Goal: Navigation & Orientation: Find specific page/section

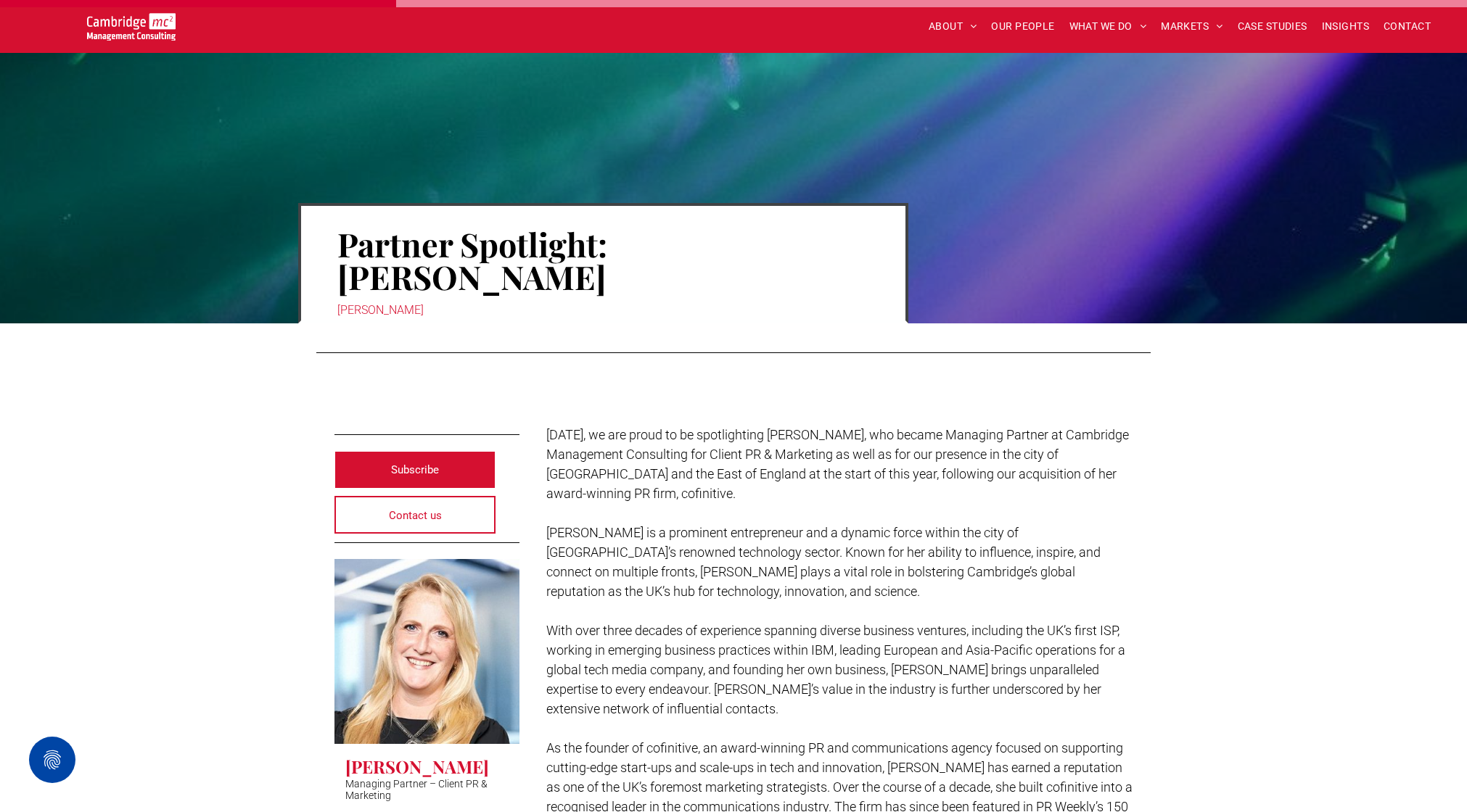
scroll to position [694, 0]
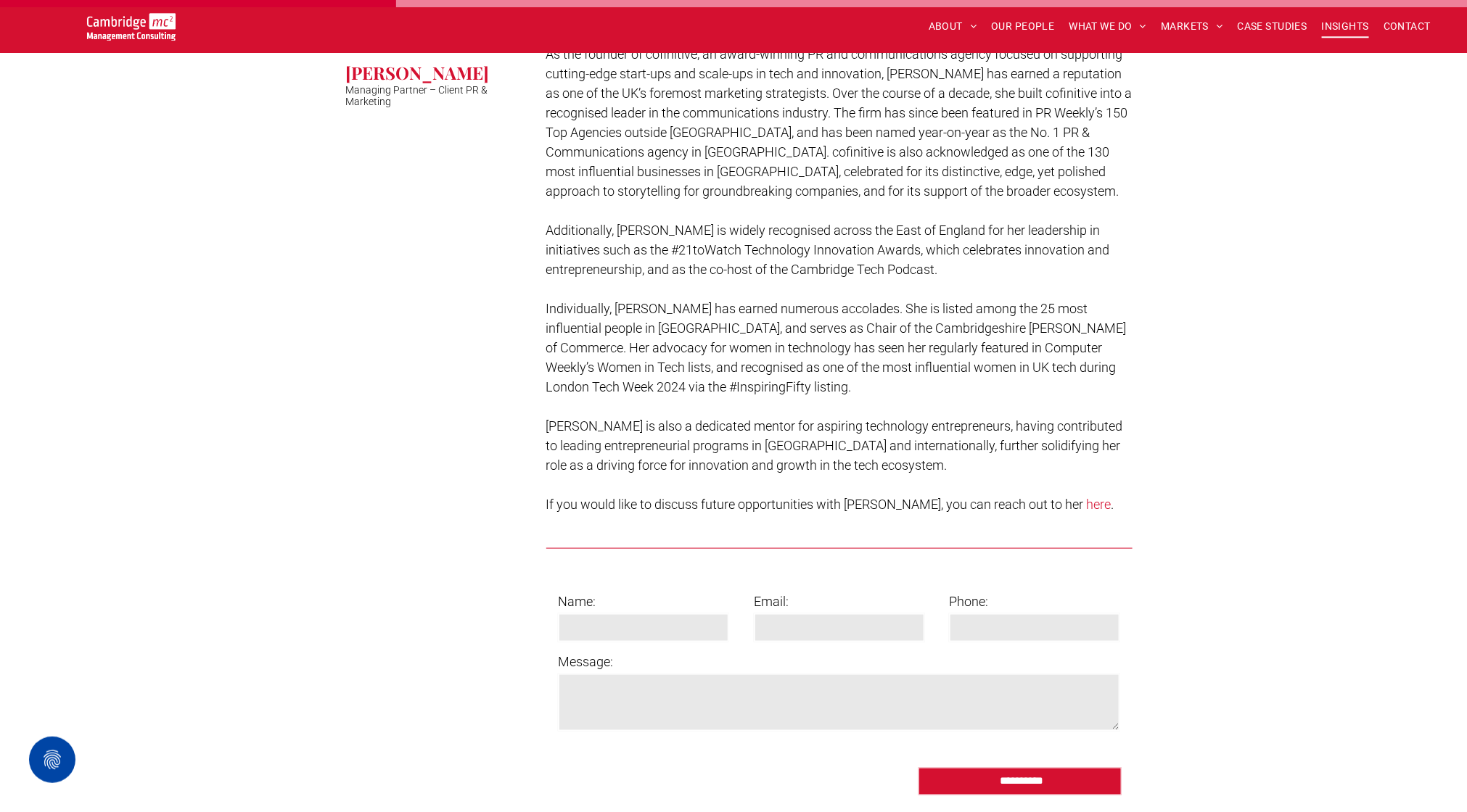
click at [1343, 27] on span "INSIGHTS" at bounding box center [1345, 27] width 47 height 23
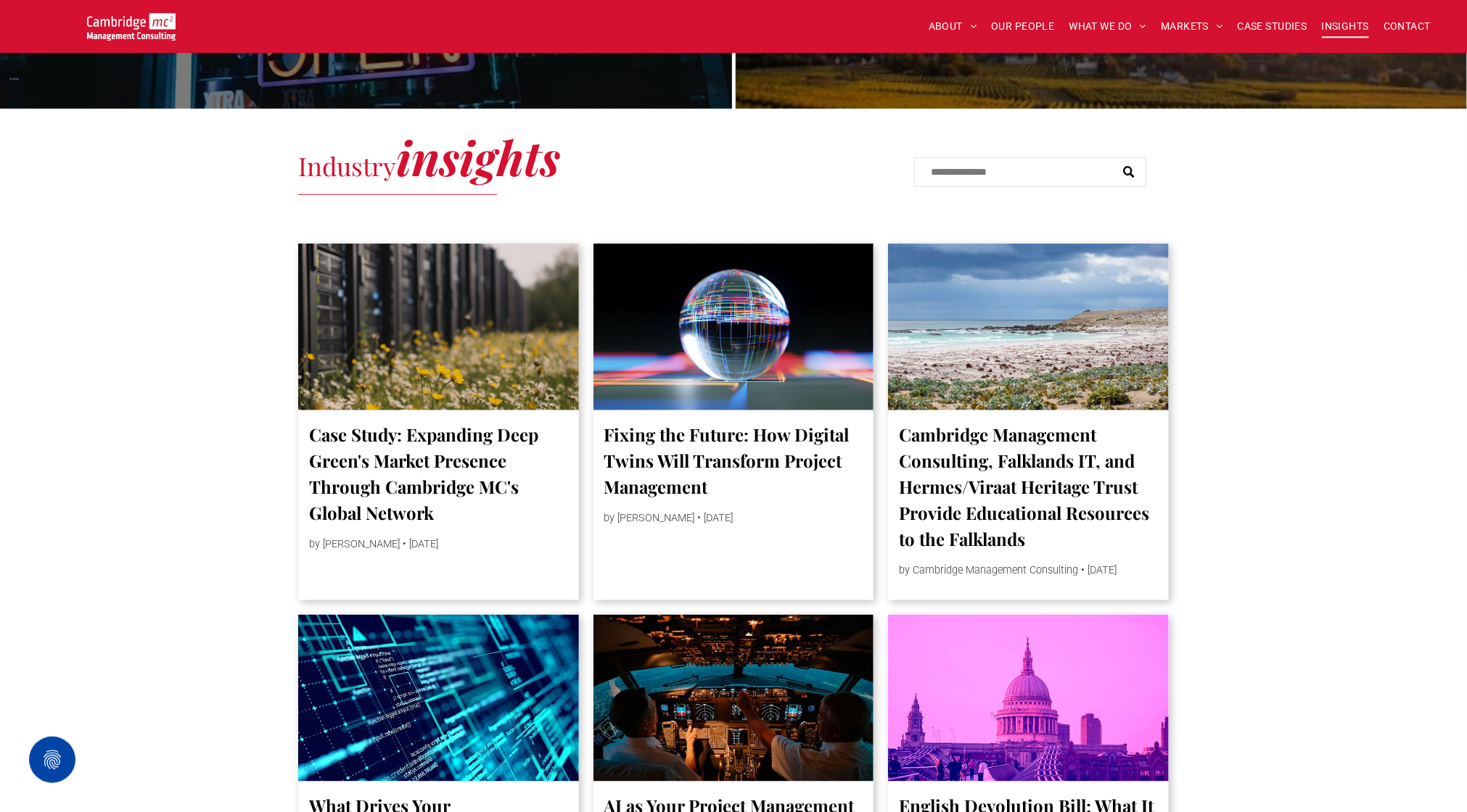
scroll to position [653, 0]
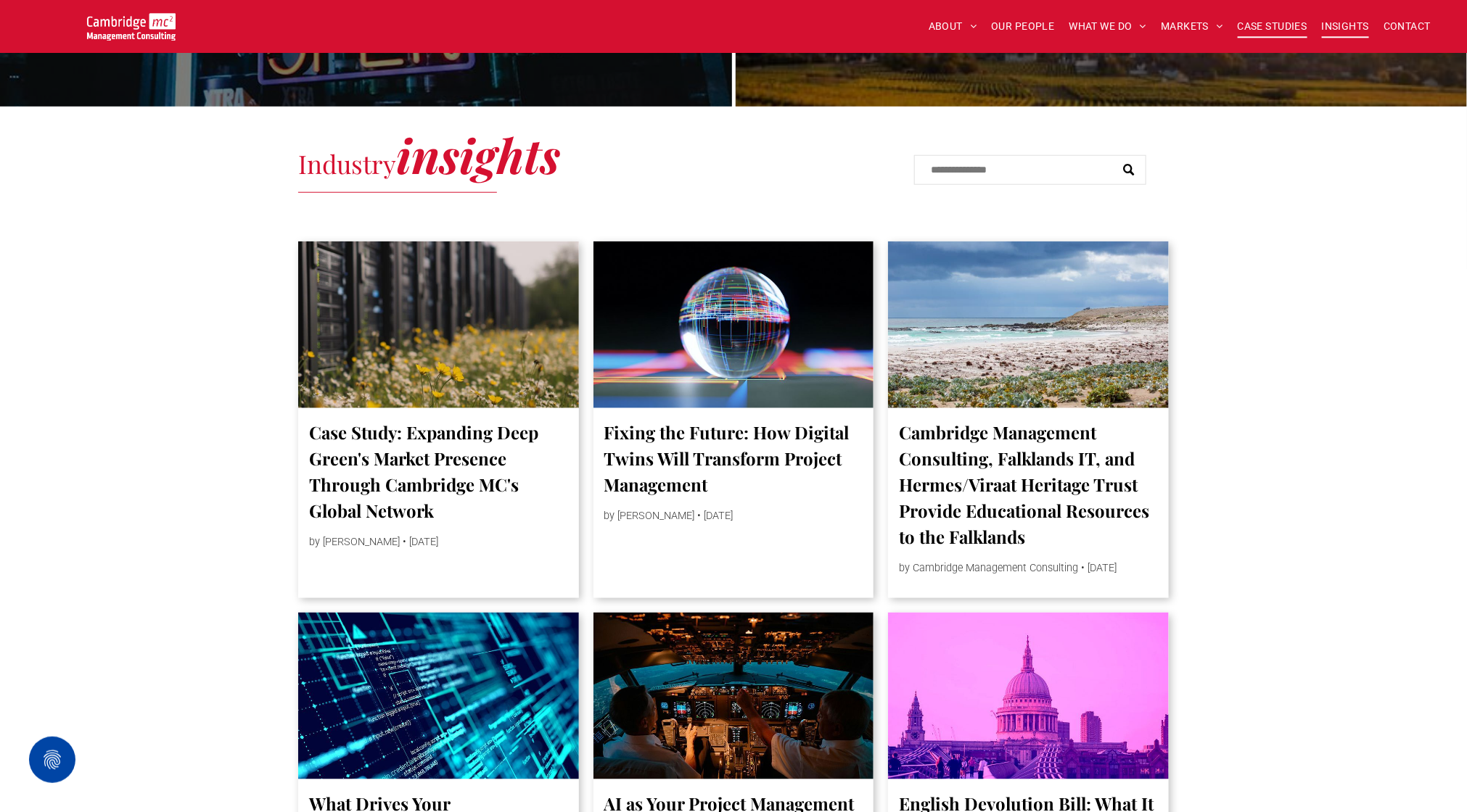
click at [1279, 24] on span "CASE STUDIES" at bounding box center [1273, 27] width 70 height 23
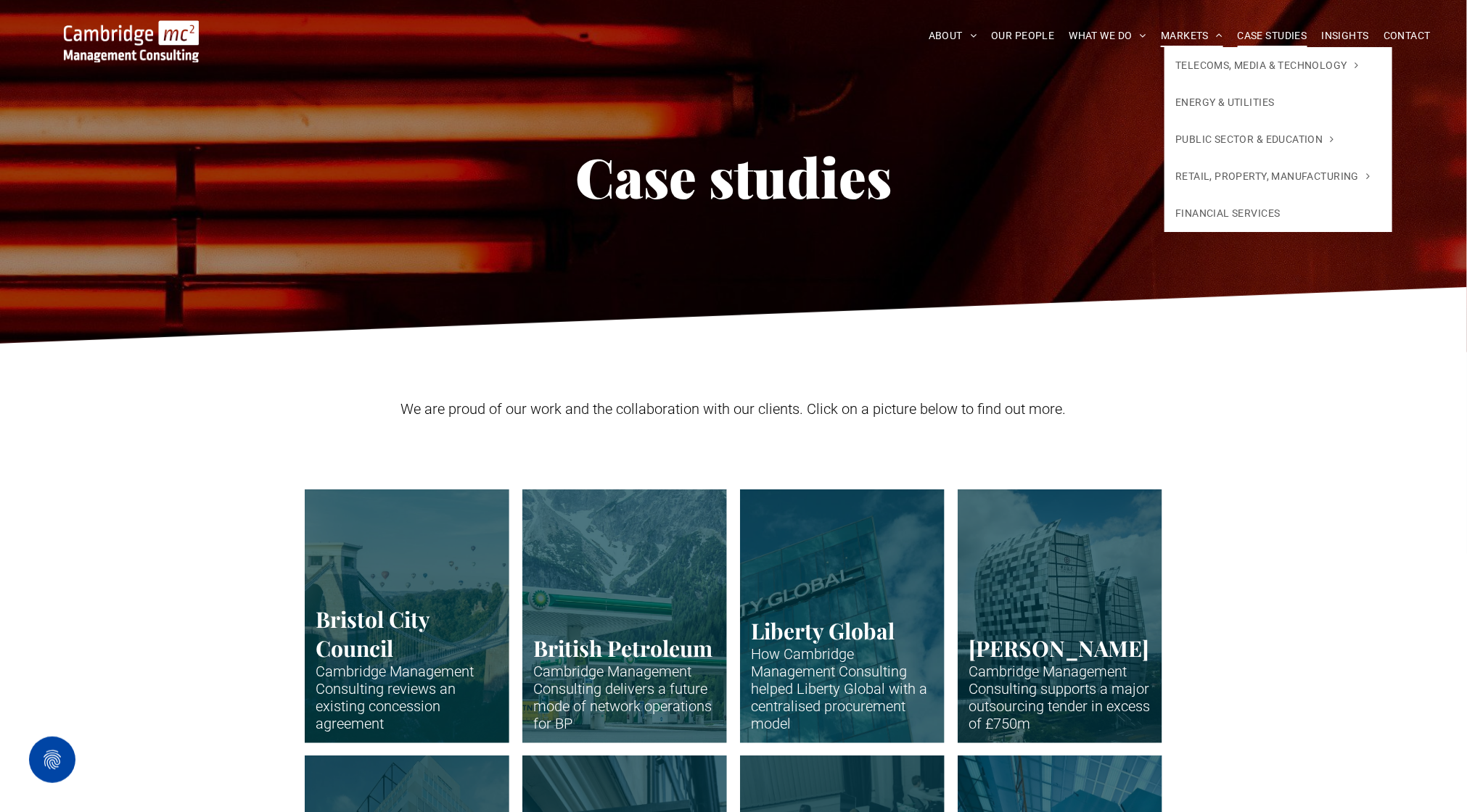
click at [1201, 43] on span "MARKETS" at bounding box center [1192, 35] width 62 height 23
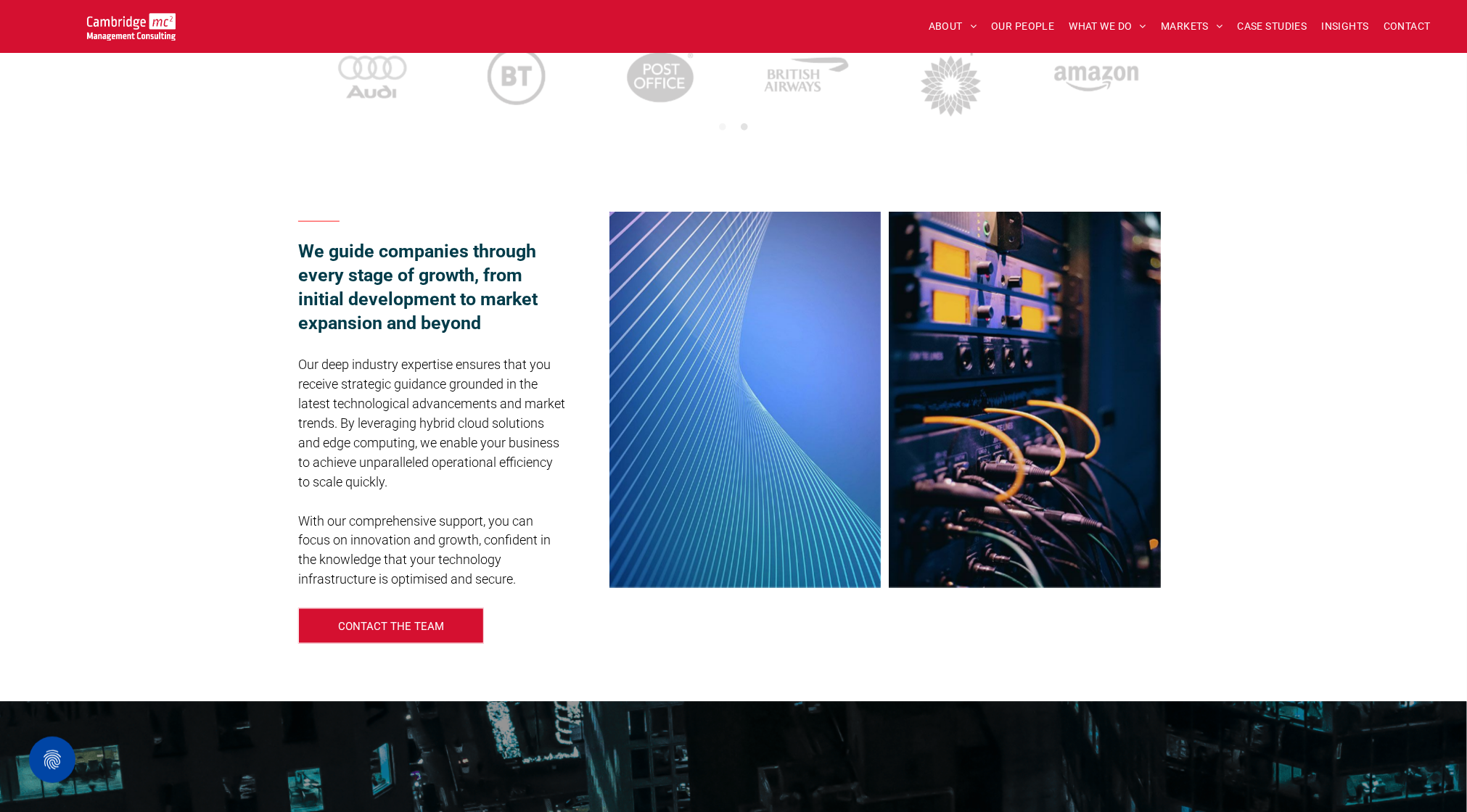
scroll to position [933, 0]
